Goal: Find specific page/section: Find specific page/section

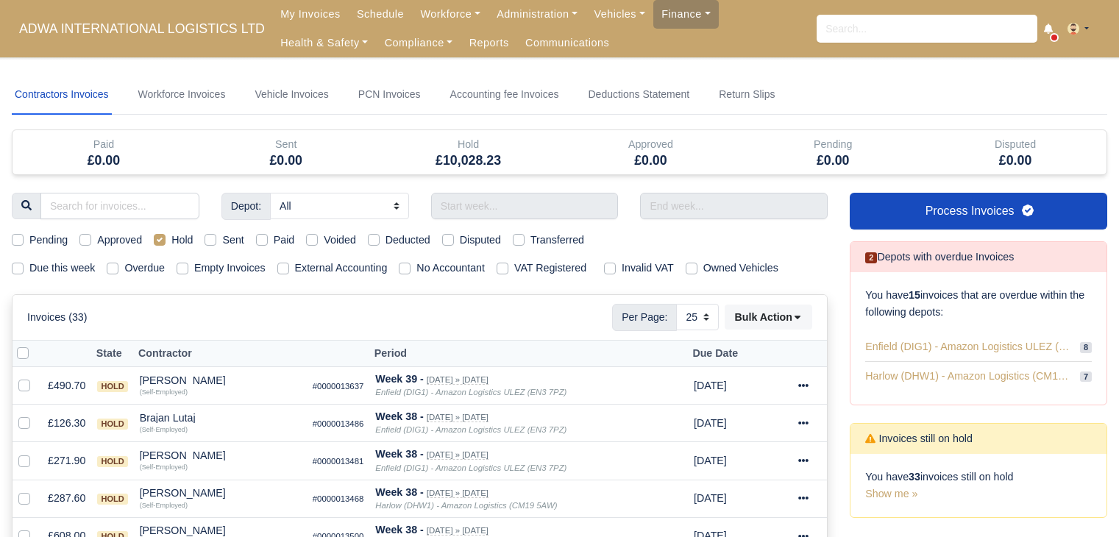
select select "25"
click at [525, 14] on link "Administration" at bounding box center [537, 14] width 97 height 29
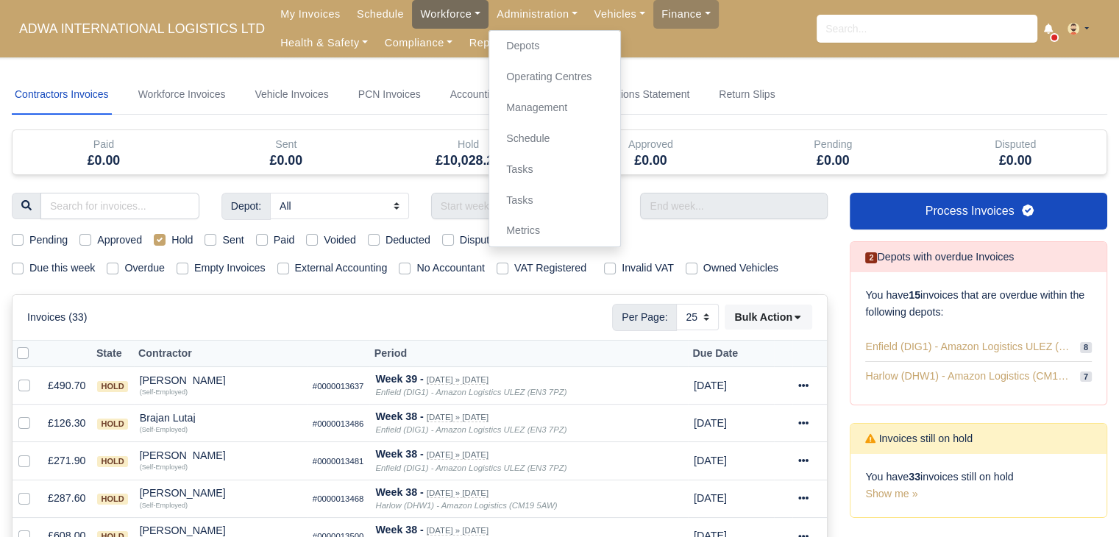
click at [419, 6] on link "Workforce" at bounding box center [450, 14] width 77 height 29
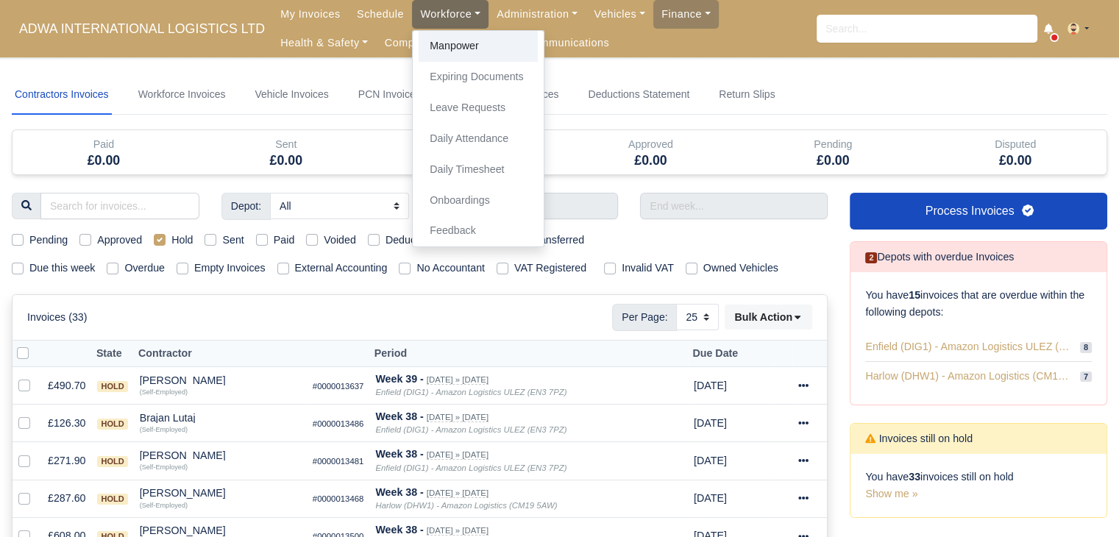
click at [438, 49] on link "Manpower" at bounding box center [478, 46] width 119 height 31
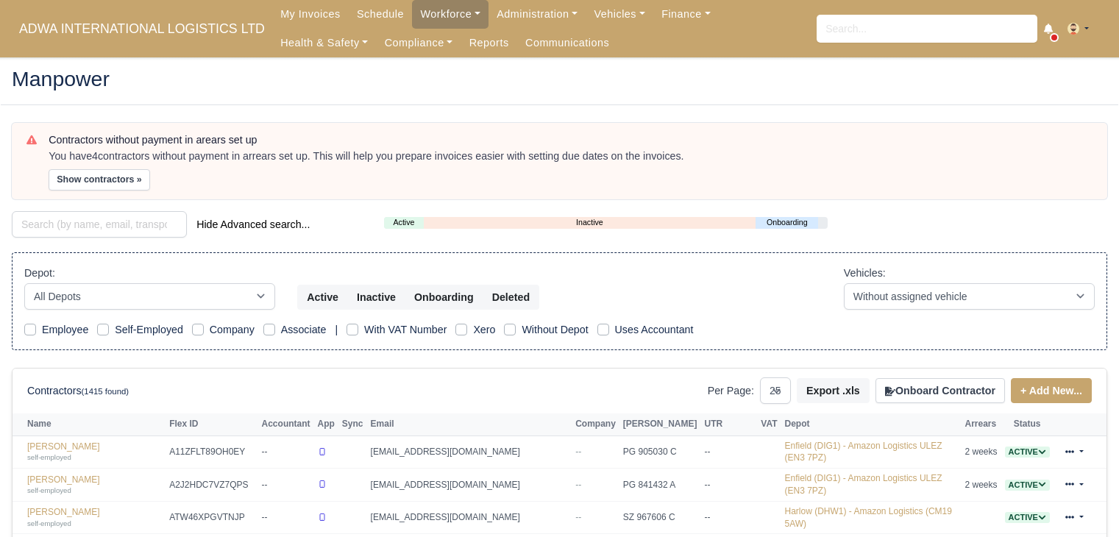
select select "25"
click at [162, 213] on input "search" at bounding box center [99, 224] width 175 height 26
paste input "Good morning, please can I get up to date prices on 215/65R16 225/65R16 225/75R…"
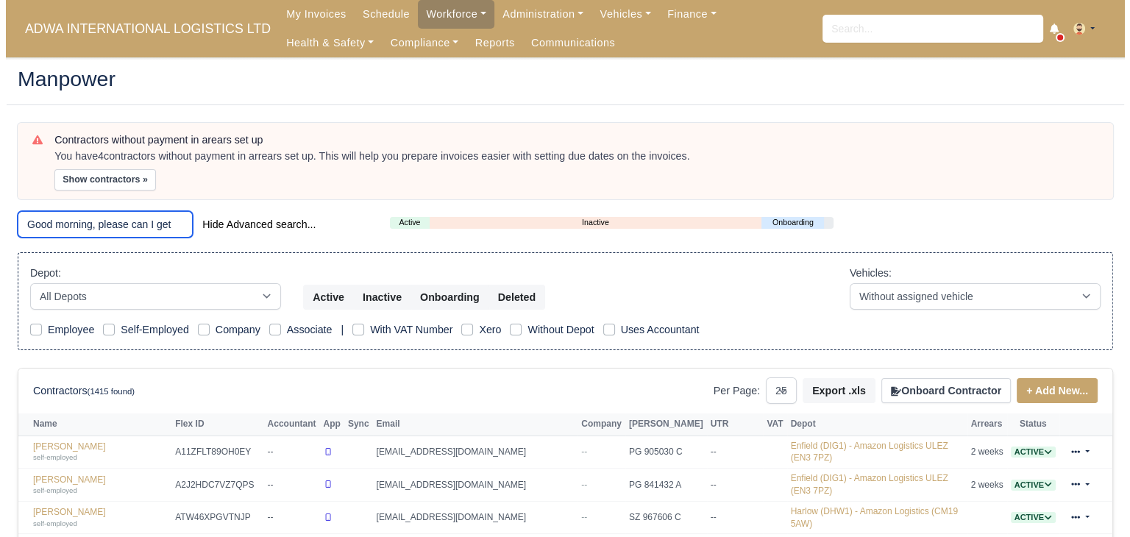
scroll to position [0, 364]
type input "Good morning, please can I get up to date prices on 215/65R16 225/65R16 225/75R…"
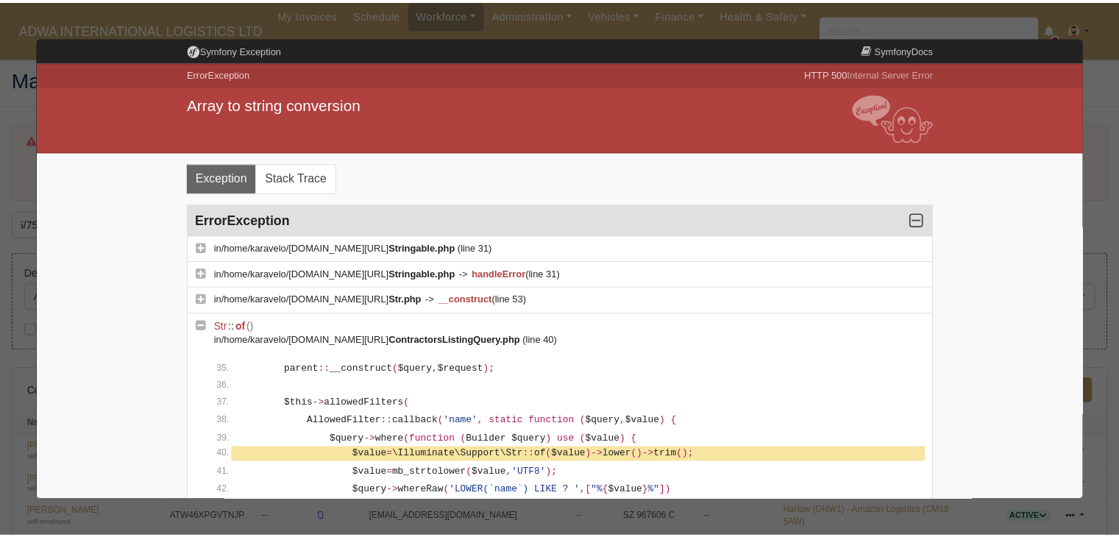
scroll to position [0, 0]
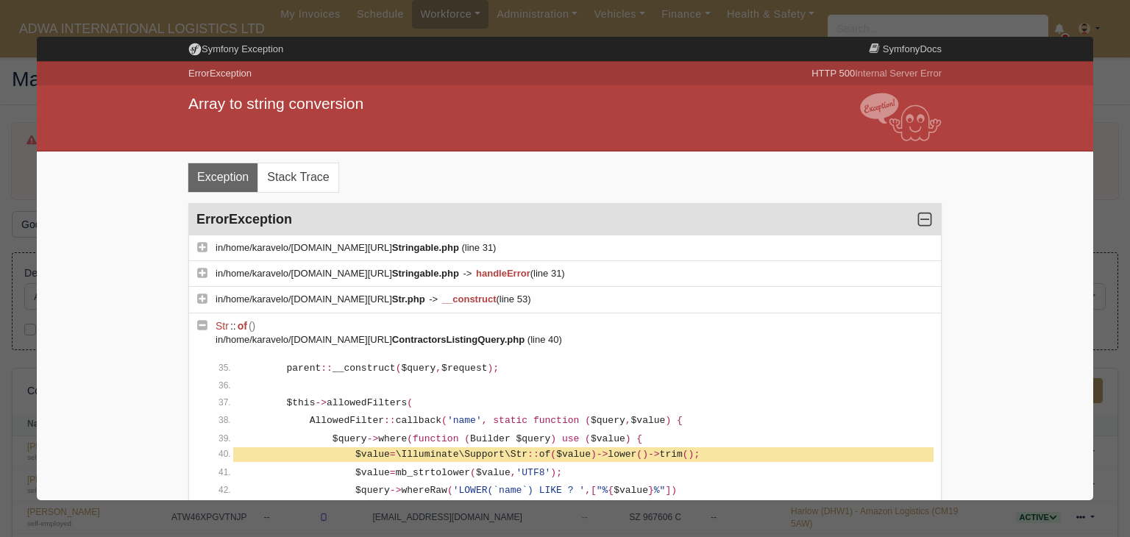
click at [1112, 152] on div at bounding box center [565, 268] width 1130 height 537
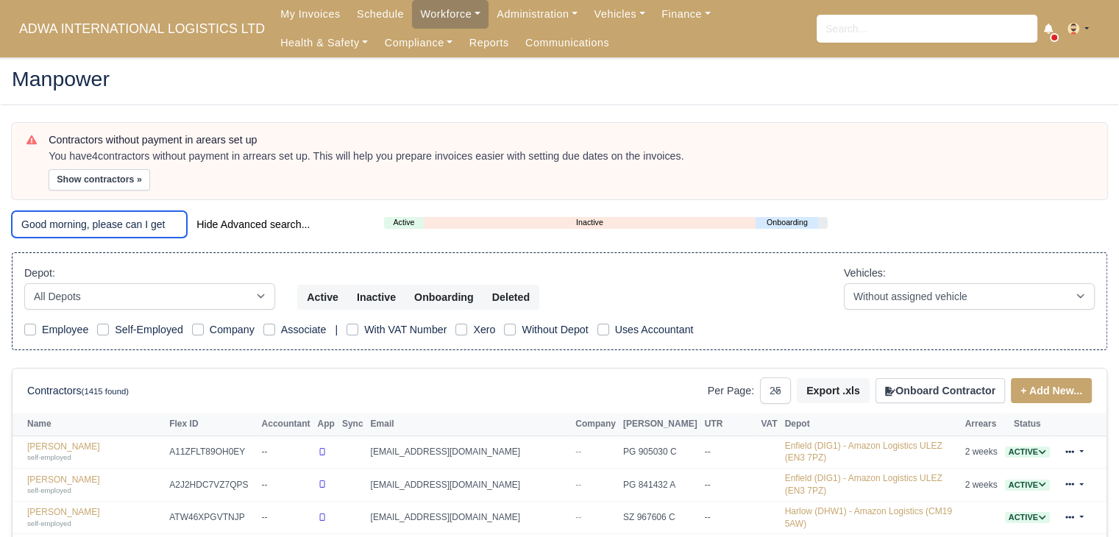
click at [174, 225] on input "Good morning, please can I get up to date prices on 215/65R16 225/65R16 225/75R…" at bounding box center [99, 224] width 175 height 26
click at [110, 227] on input "search" at bounding box center [99, 224] width 175 height 26
paste input "Mhretab"
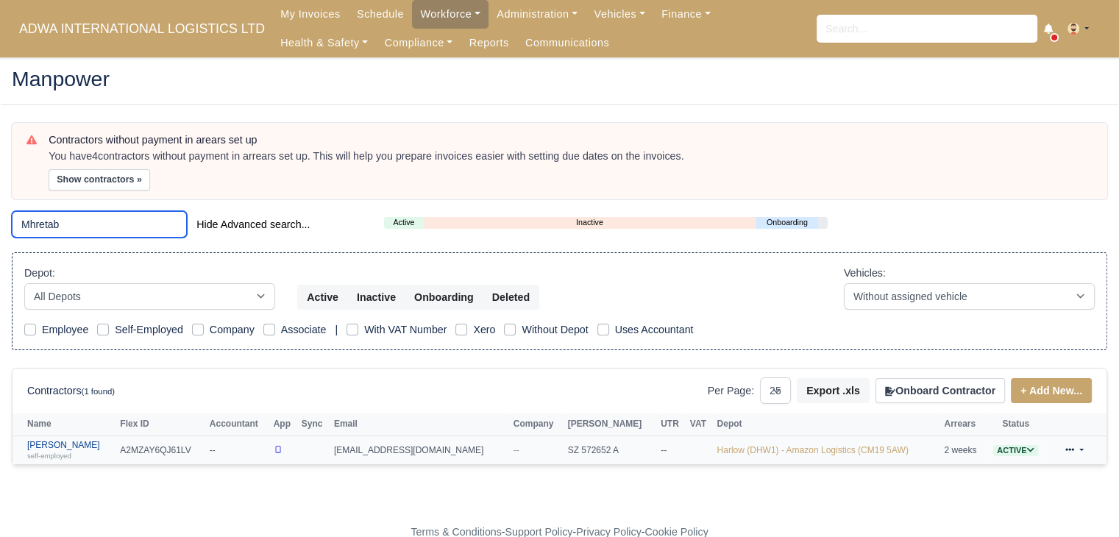
type input "Mhretab"
click at [73, 442] on link "Mhretab Welday self-employed" at bounding box center [69, 450] width 85 height 21
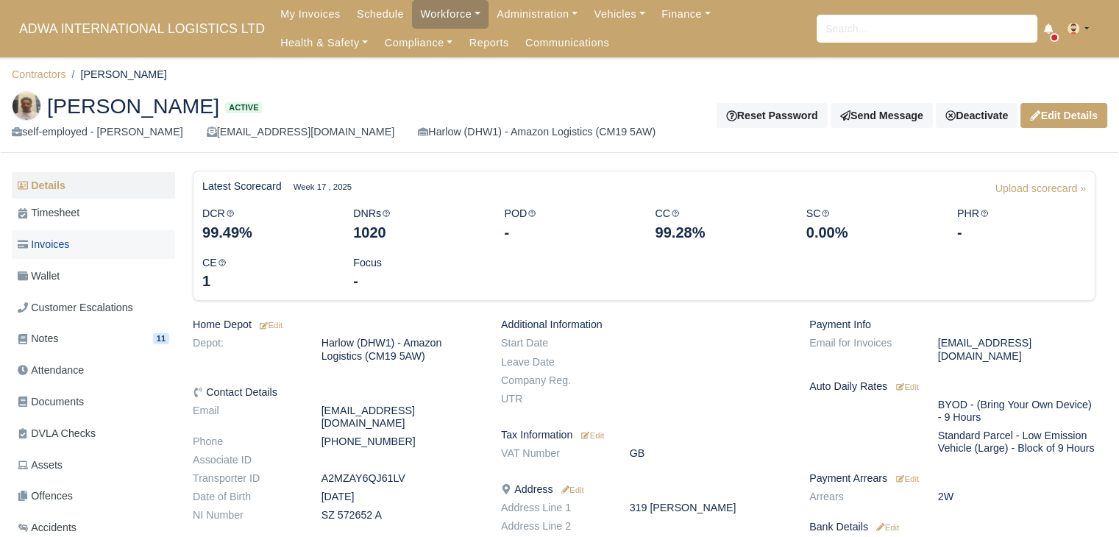
click at [102, 251] on link "Invoices" at bounding box center [93, 244] width 163 height 29
